Goal: Information Seeking & Learning: Learn about a topic

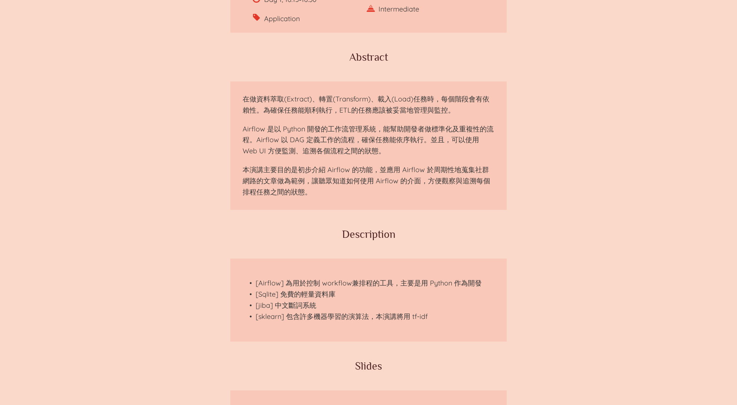
scroll to position [410, 0]
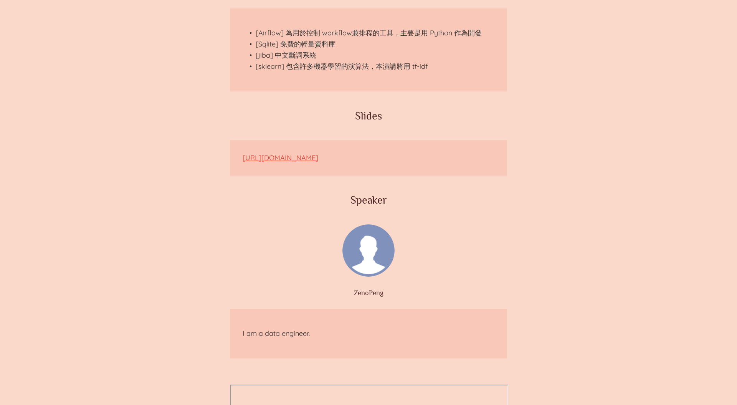
click at [318, 157] on link "https://docs.google.com/presentation/d/1-WUPfKM-rZ5l1HHKwO4tiHYj-o9NF4Dv/edit#s…" at bounding box center [281, 157] width 76 height 9
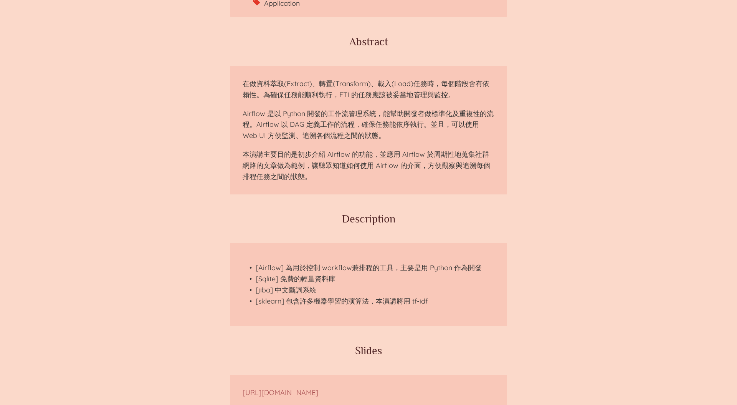
scroll to position [299, 0]
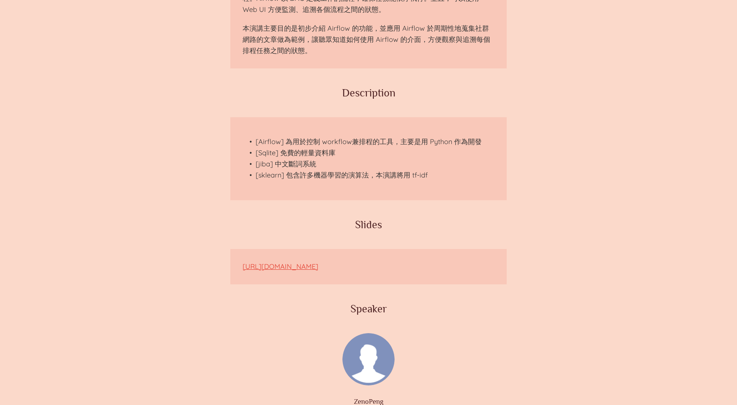
click at [318, 266] on link "[URL][DOMAIN_NAME]" at bounding box center [281, 266] width 76 height 9
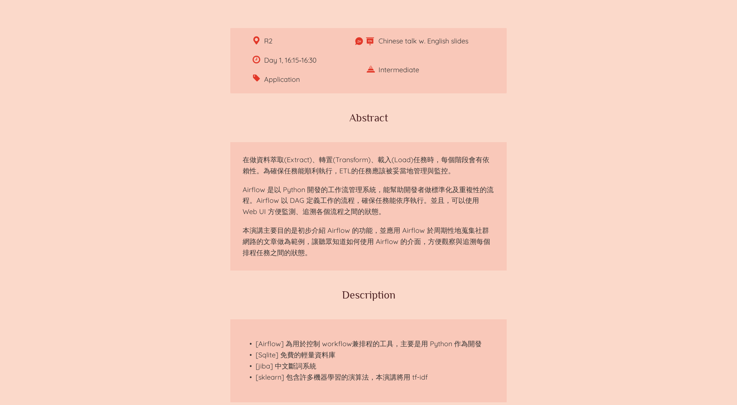
scroll to position [0, 0]
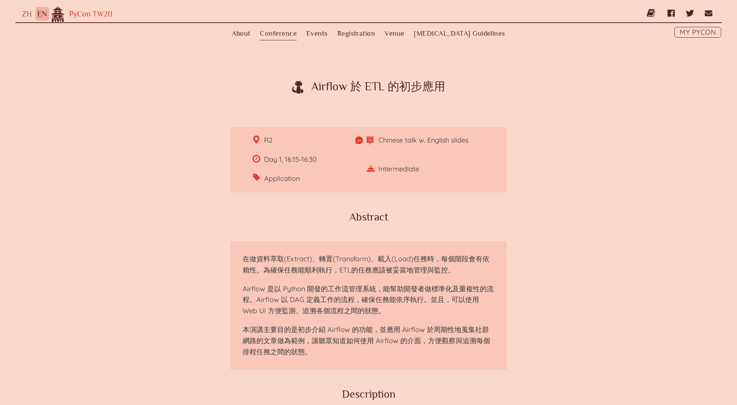
click at [94, 15] on link "PyCon TW20" at bounding box center [89, 14] width 46 height 8
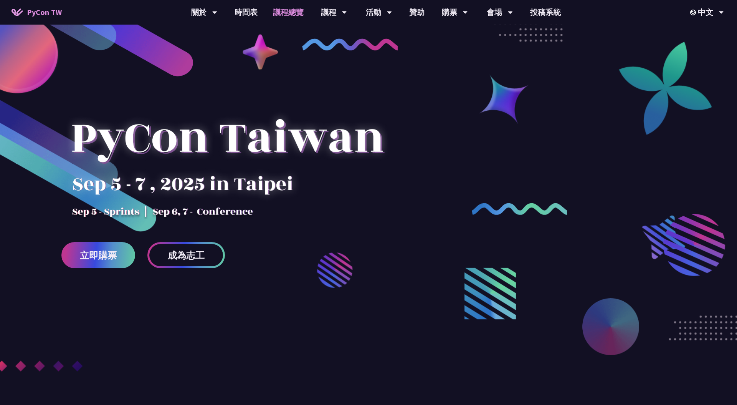
click at [289, 16] on link "議程總覽" at bounding box center [288, 12] width 46 height 25
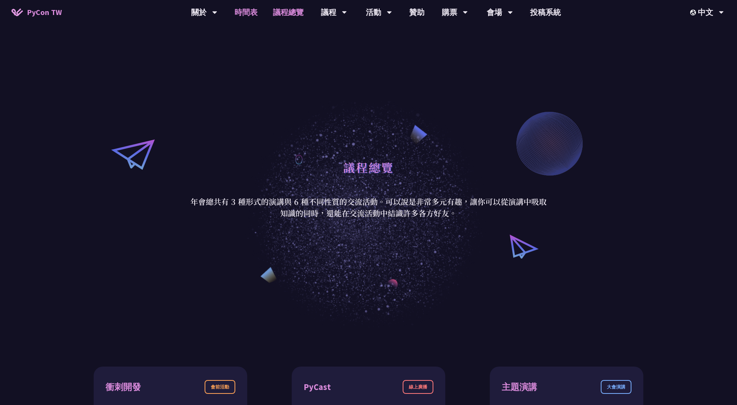
click at [249, 10] on link "時間表" at bounding box center [246, 12] width 38 height 25
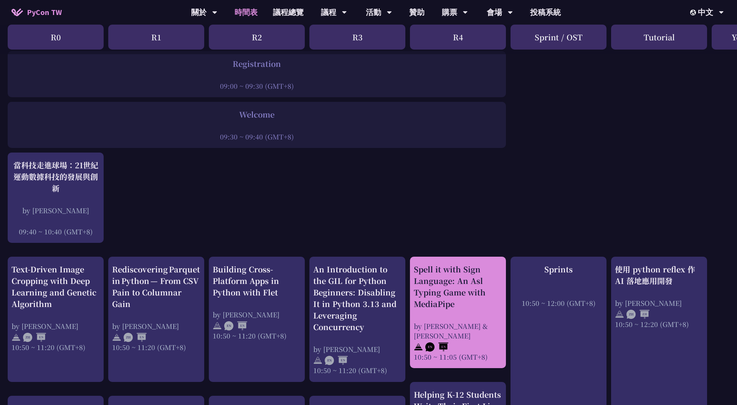
scroll to position [106, 0]
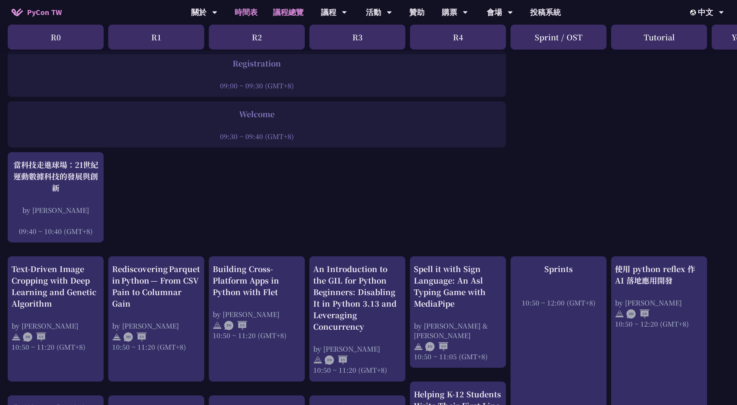
click at [290, 11] on link "議程總覽" at bounding box center [288, 12] width 46 height 25
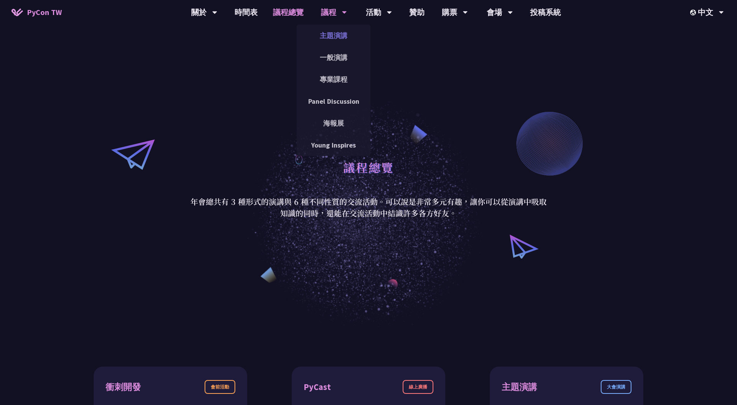
click at [336, 31] on link "主題演講" at bounding box center [334, 35] width 74 height 18
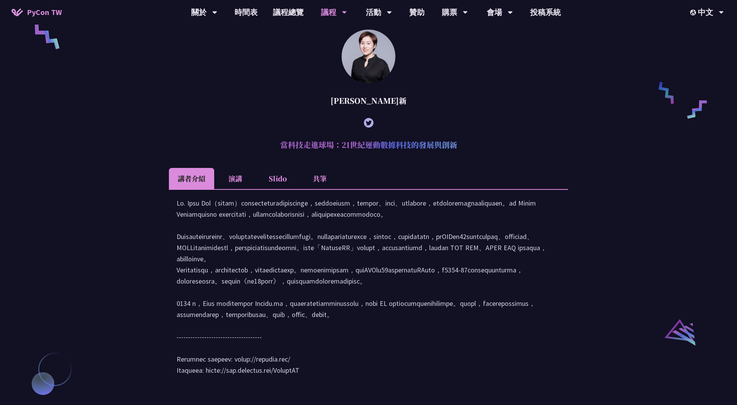
scroll to position [636, 0]
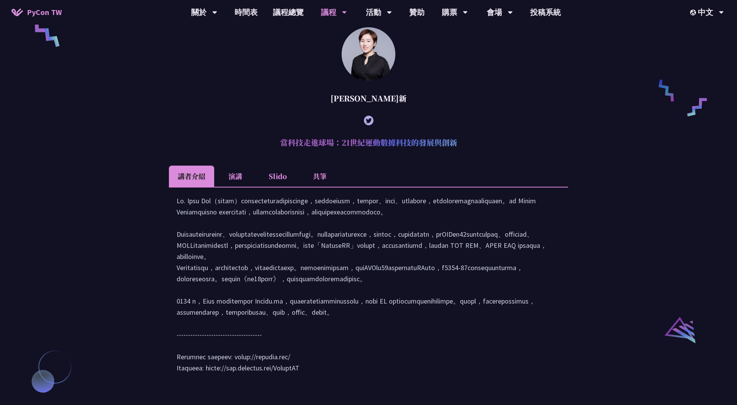
click at [281, 187] on li "Slido" at bounding box center [277, 175] width 42 height 21
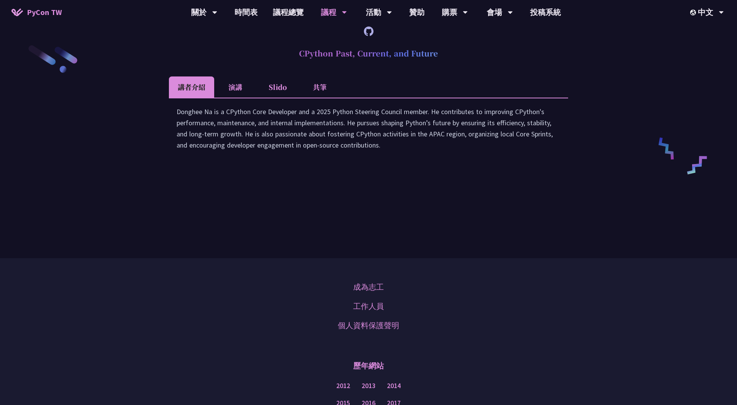
scroll to position [1119, 0]
